Goal: Transaction & Acquisition: Obtain resource

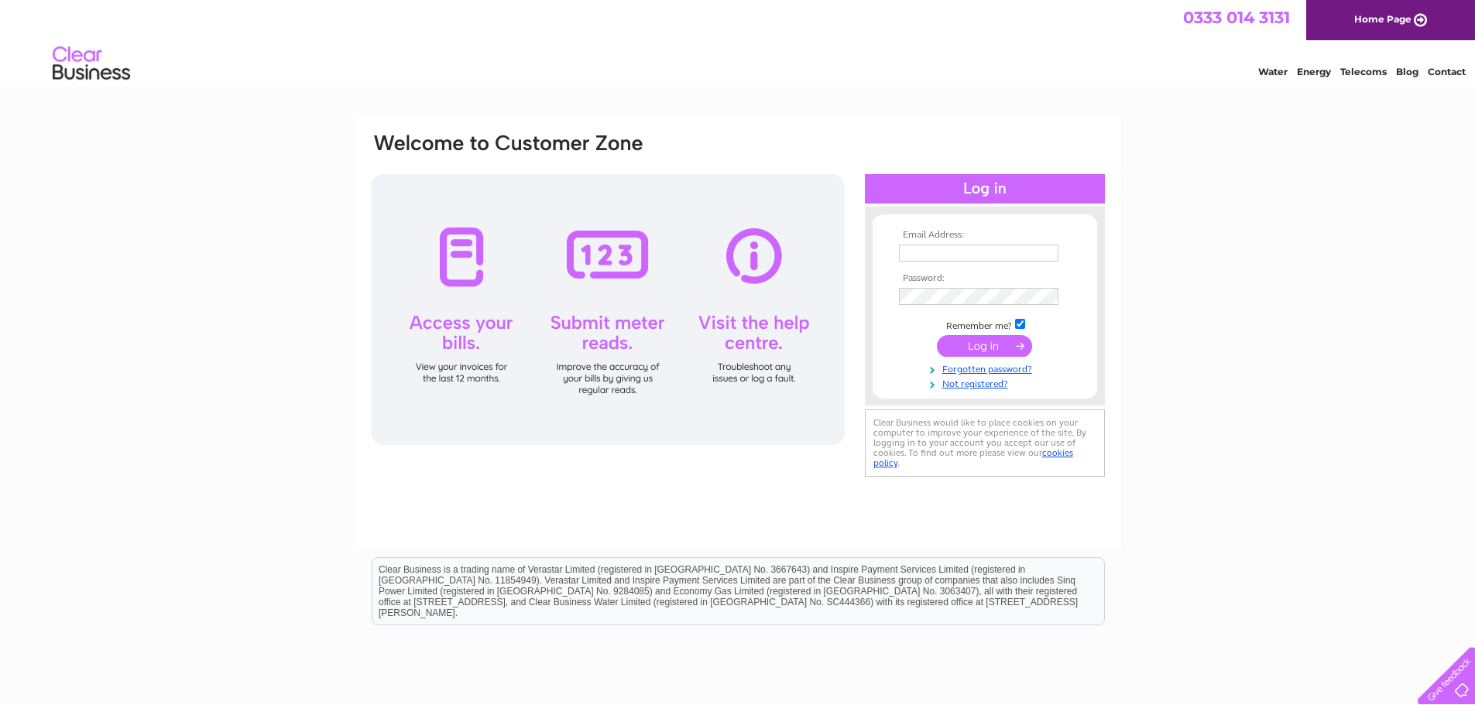
click at [917, 249] on input "text" at bounding box center [978, 253] width 159 height 17
type input "[EMAIL_ADDRESS][DOMAIN_NAME]"
click at [968, 344] on input "submit" at bounding box center [984, 348] width 95 height 22
click at [989, 377] on link "Forgotten password?" at bounding box center [987, 382] width 176 height 15
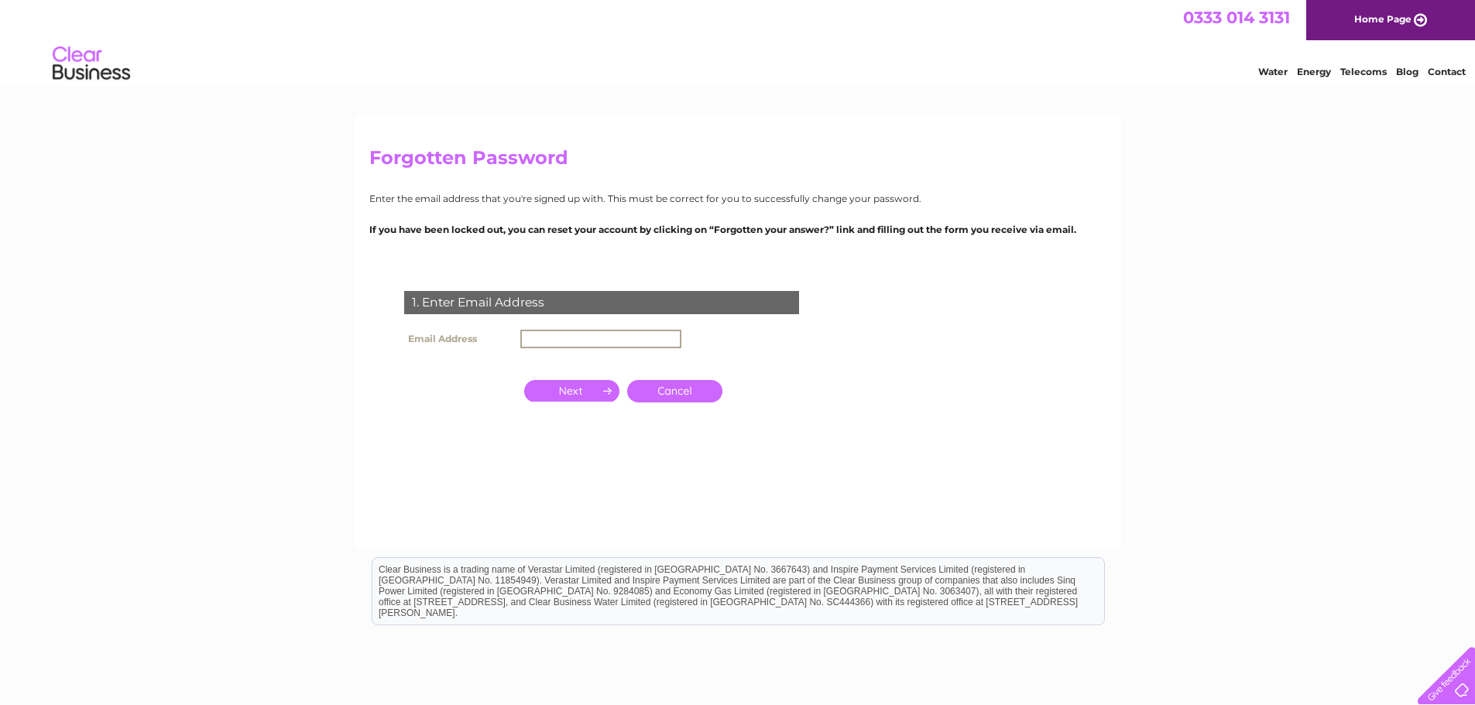
click at [548, 342] on input "text" at bounding box center [600, 339] width 161 height 19
type input "[EMAIL_ADDRESS][DOMAIN_NAME]"
click at [566, 383] on input "button" at bounding box center [571, 390] width 95 height 22
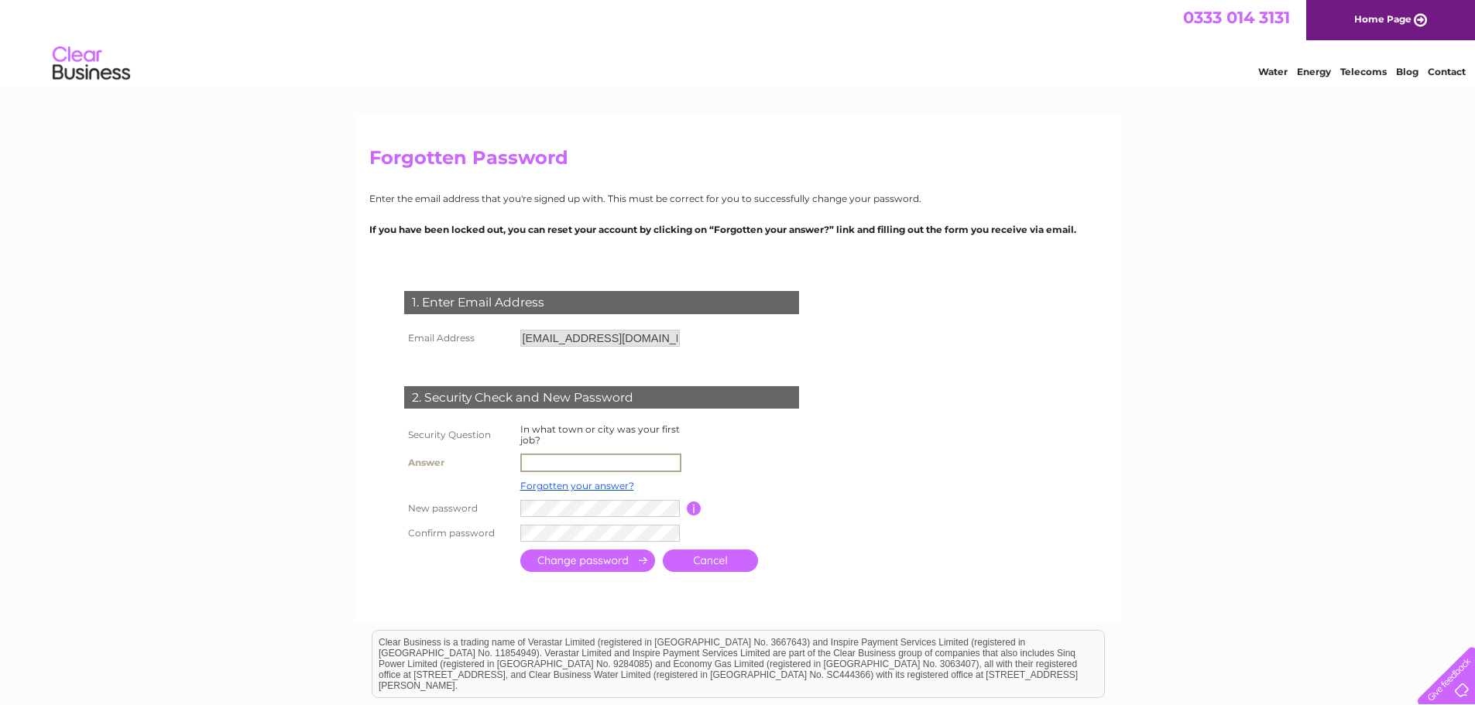
click at [533, 463] on input "text" at bounding box center [600, 463] width 161 height 19
type input "Preston"
click at [584, 551] on input "submit" at bounding box center [587, 559] width 135 height 22
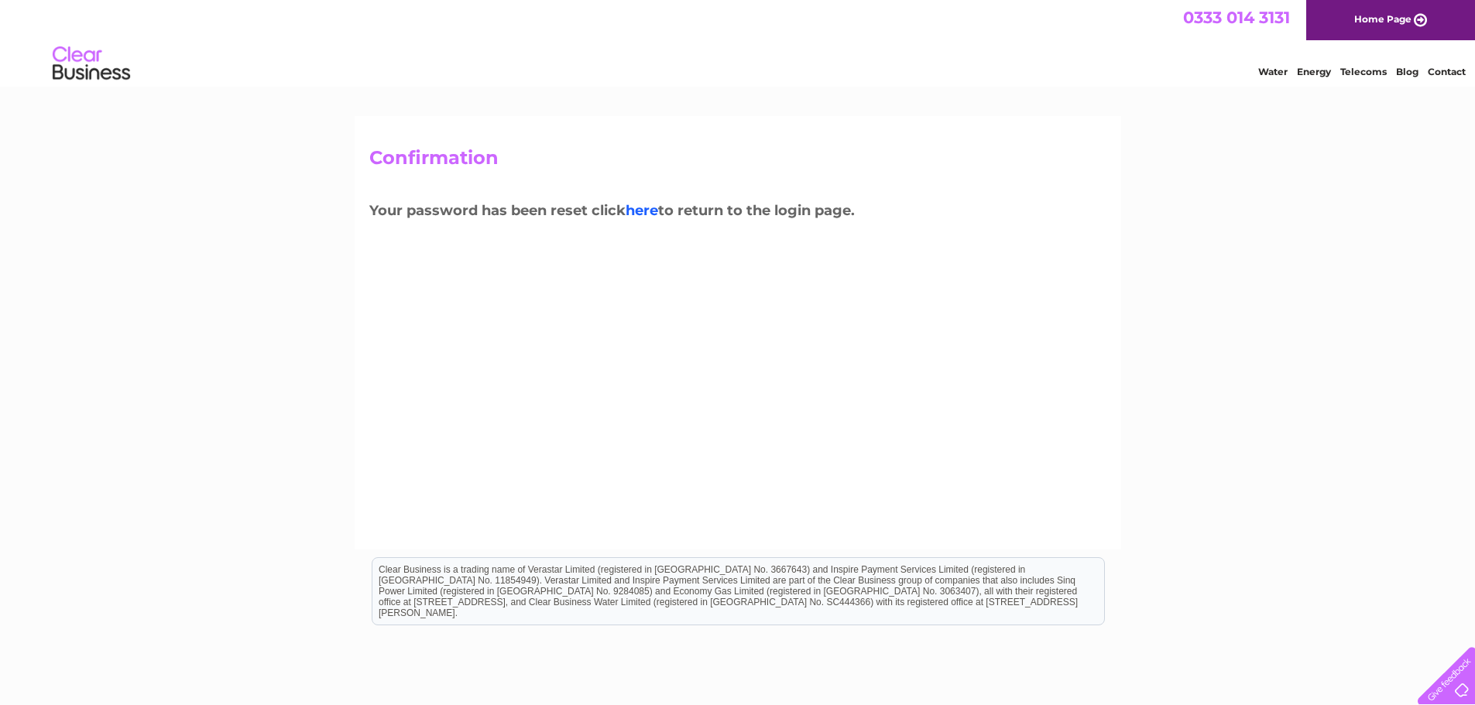
click at [646, 204] on link "here" at bounding box center [642, 210] width 33 height 17
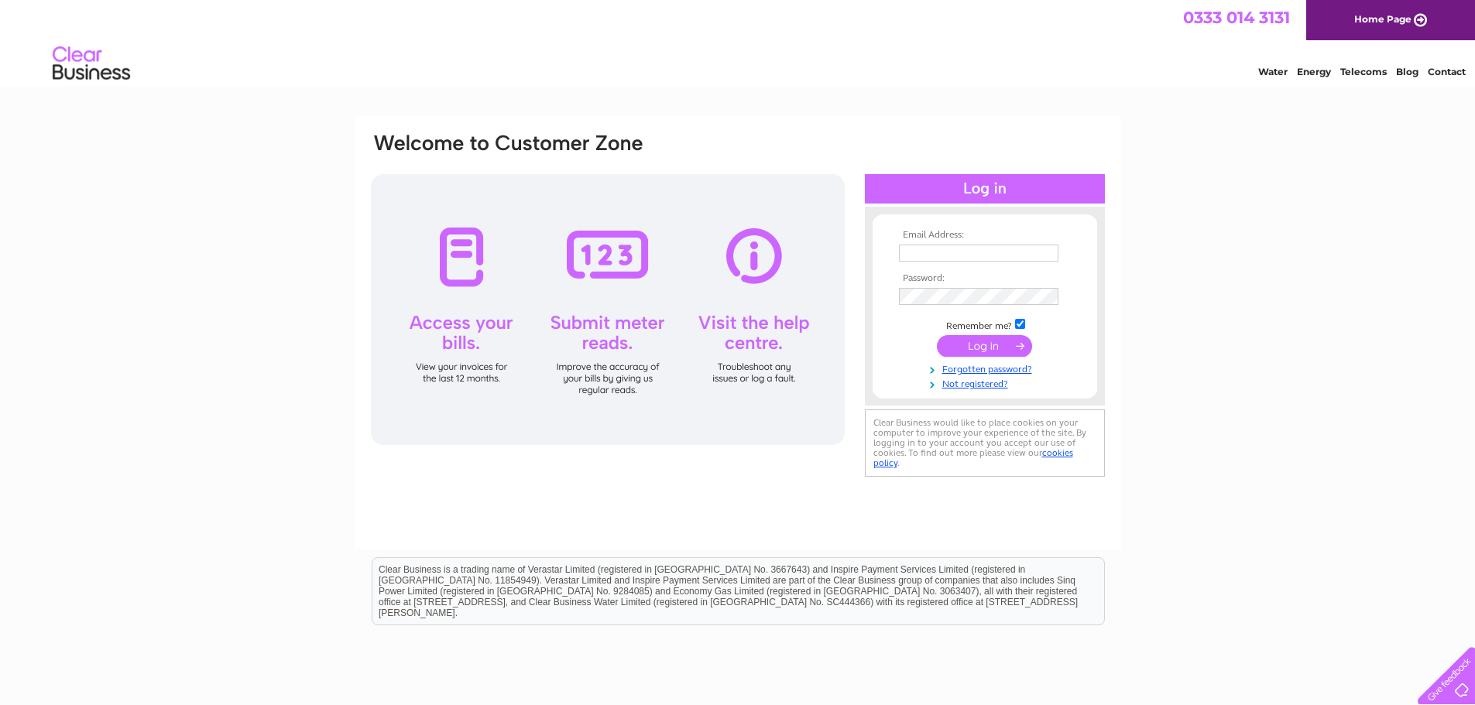
click at [917, 249] on input "text" at bounding box center [978, 253] width 159 height 17
type input "[EMAIL_ADDRESS][DOMAIN_NAME]"
click at [969, 340] on input "submit" at bounding box center [984, 348] width 95 height 22
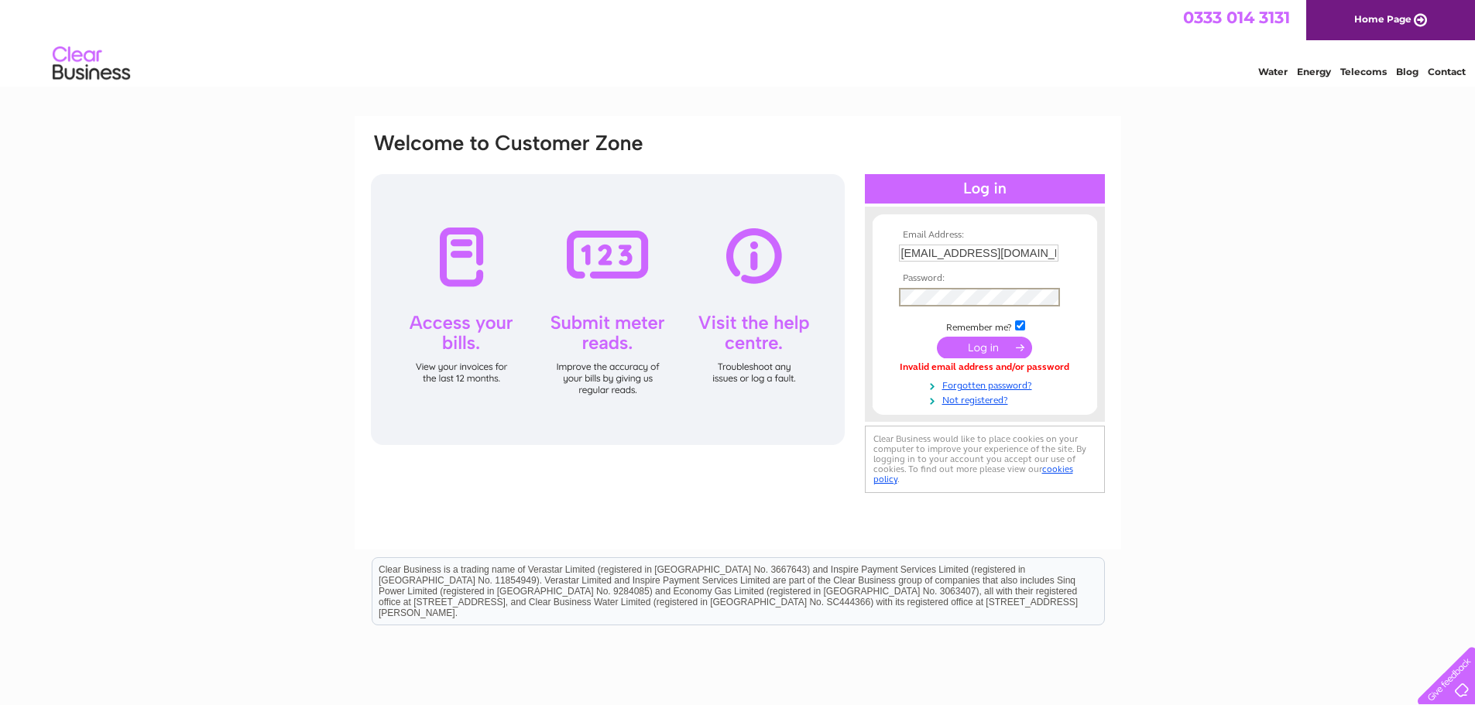
click at [937, 337] on input "submit" at bounding box center [984, 348] width 95 height 22
click at [965, 341] on input "submit" at bounding box center [984, 348] width 95 height 22
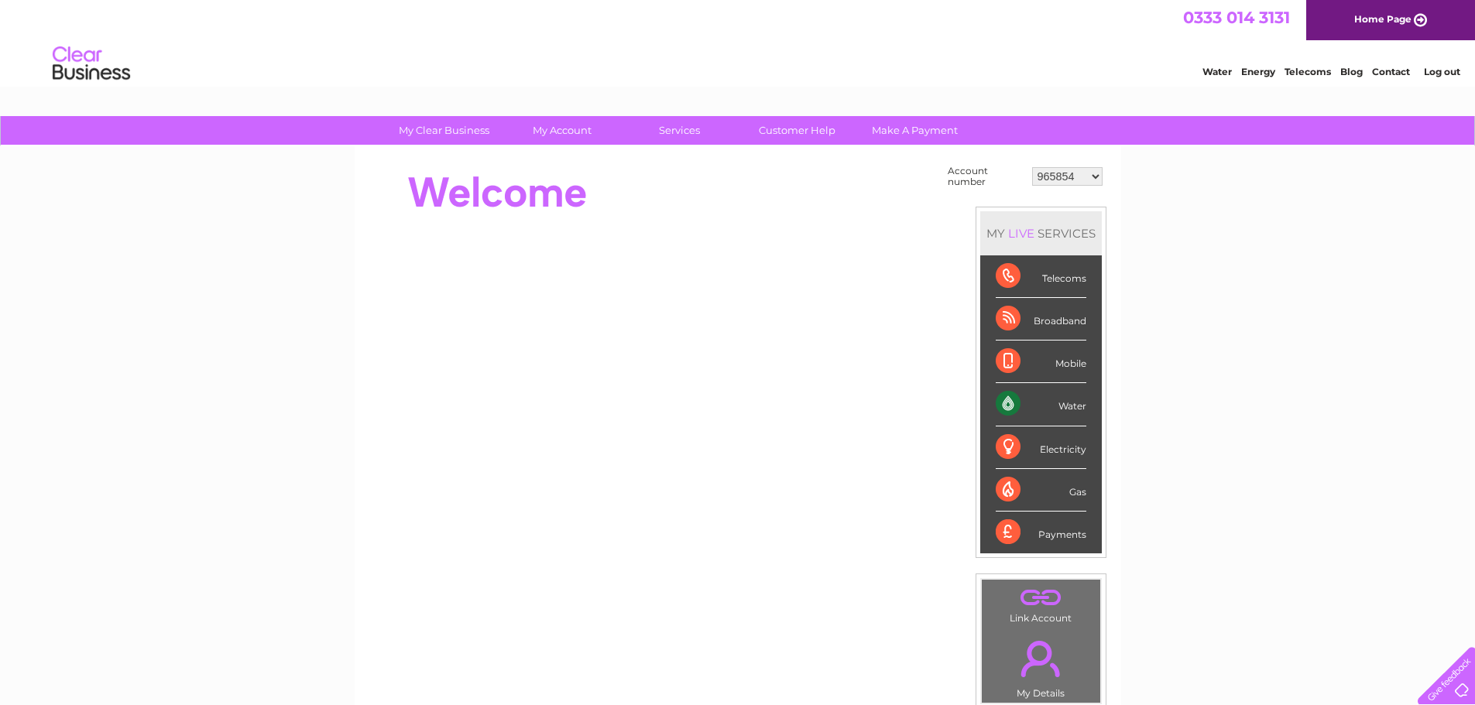
click at [1094, 177] on select "965854 30293265" at bounding box center [1067, 176] width 70 height 19
click at [1032, 167] on select "965854 30293265" at bounding box center [1067, 176] width 70 height 19
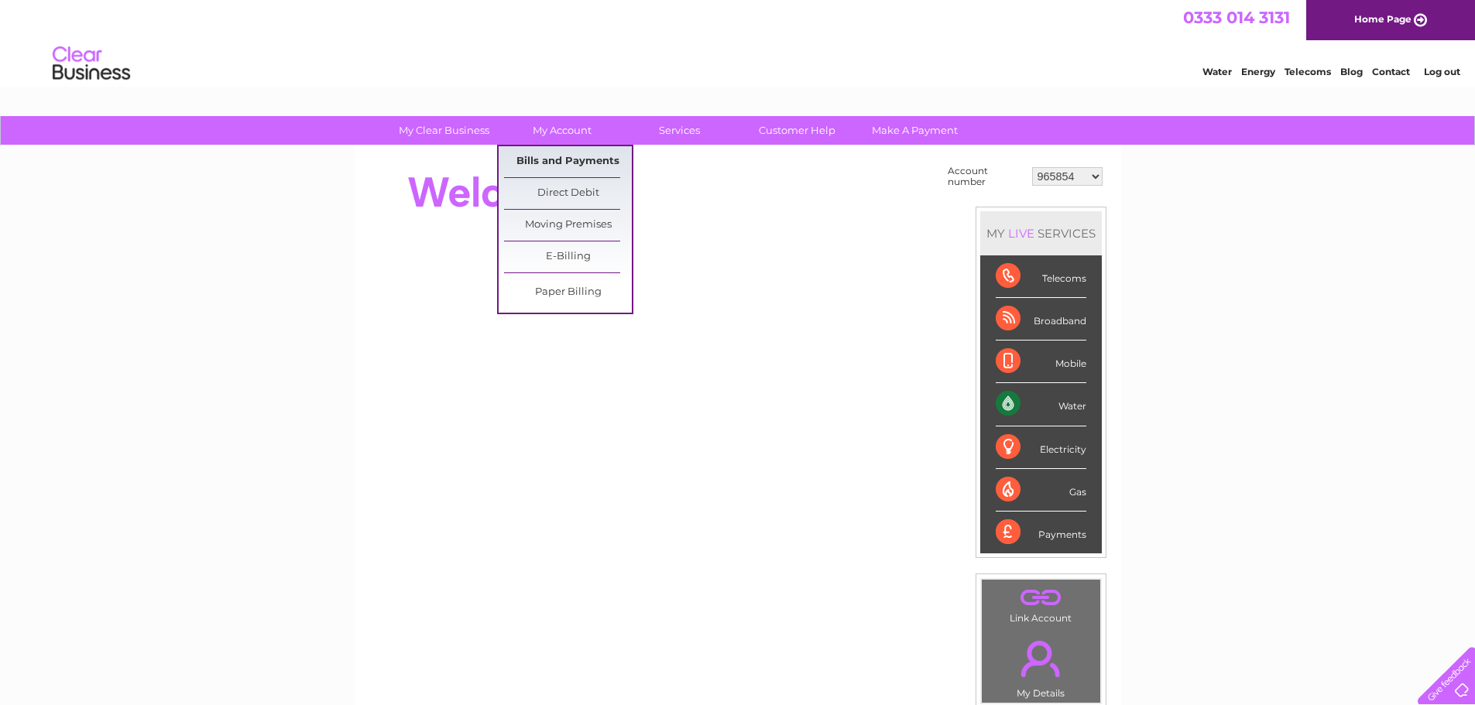
click at [576, 156] on link "Bills and Payments" at bounding box center [568, 161] width 128 height 31
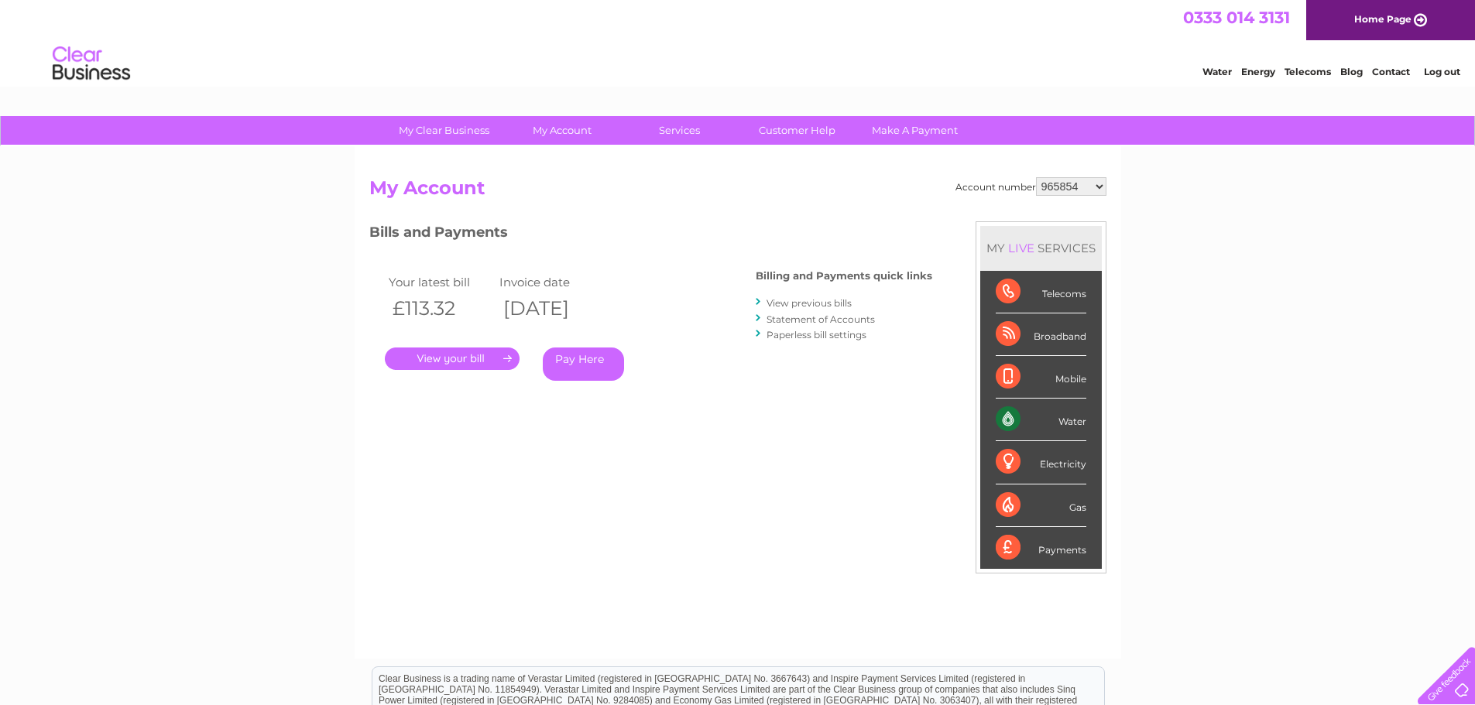
click at [804, 299] on link "View previous bills" at bounding box center [808, 303] width 85 height 12
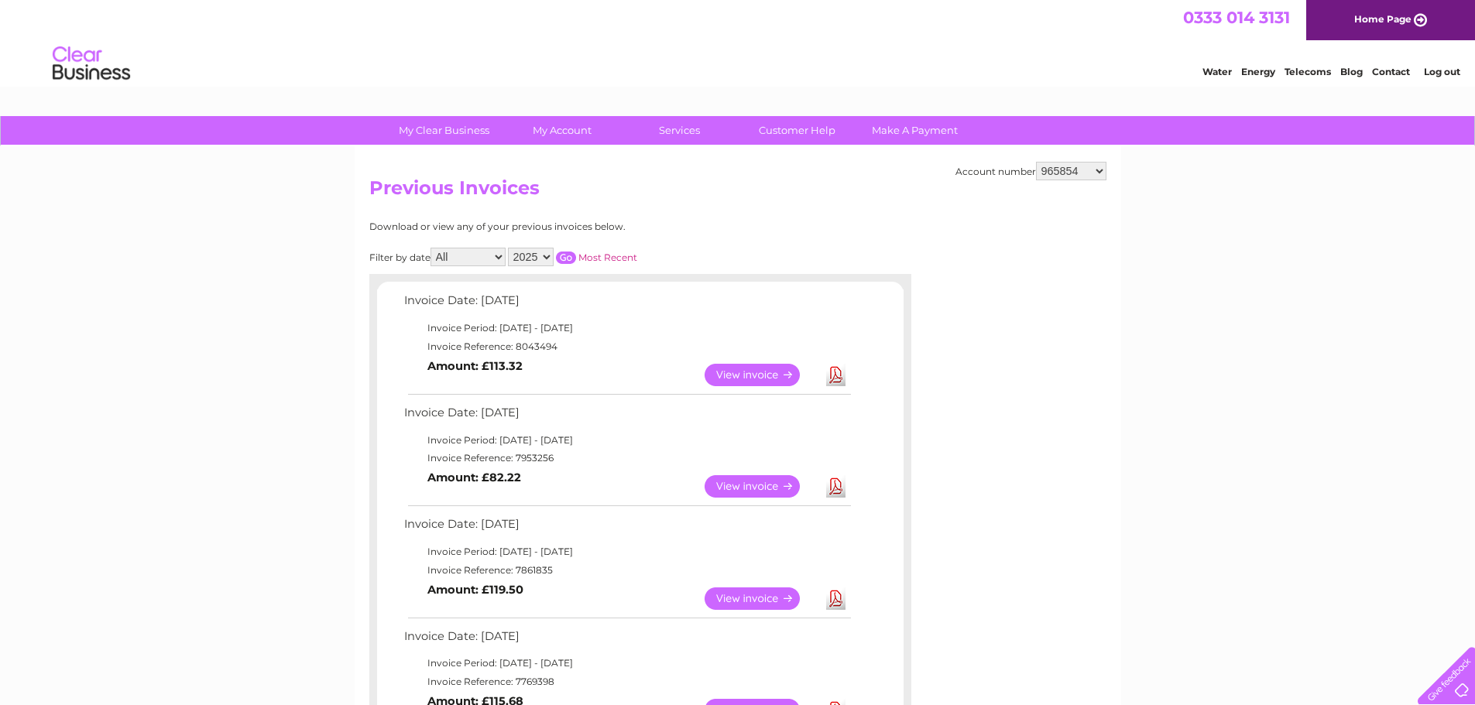
click at [835, 367] on link "Download" at bounding box center [835, 375] width 19 height 22
click at [1096, 172] on select "965854 30293265" at bounding box center [1071, 171] width 70 height 19
select select "30293265"
click at [1036, 162] on select "965854 30293265" at bounding box center [1071, 171] width 70 height 19
click at [836, 373] on link "Download" at bounding box center [835, 375] width 19 height 22
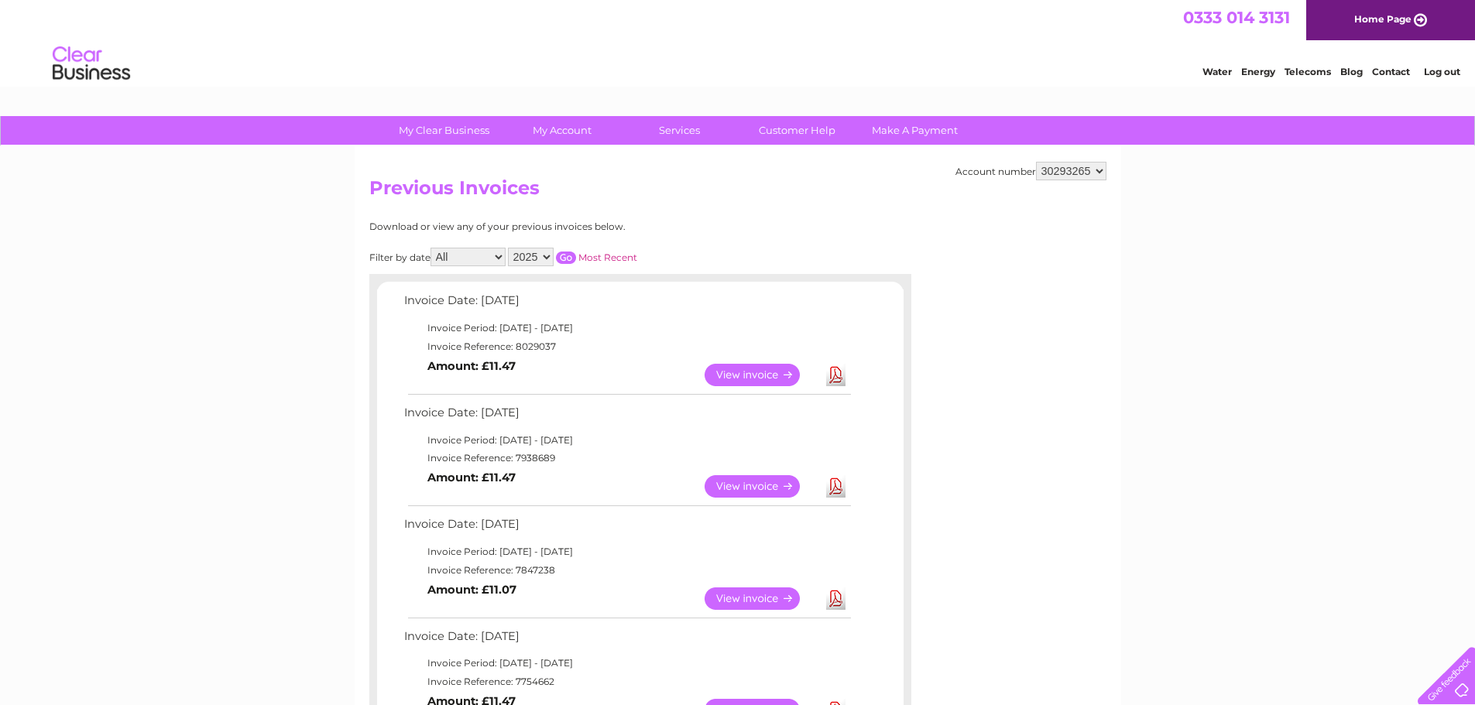
click at [1435, 66] on link "Log out" at bounding box center [1442, 72] width 36 height 12
